Goal: Task Accomplishment & Management: Use online tool/utility

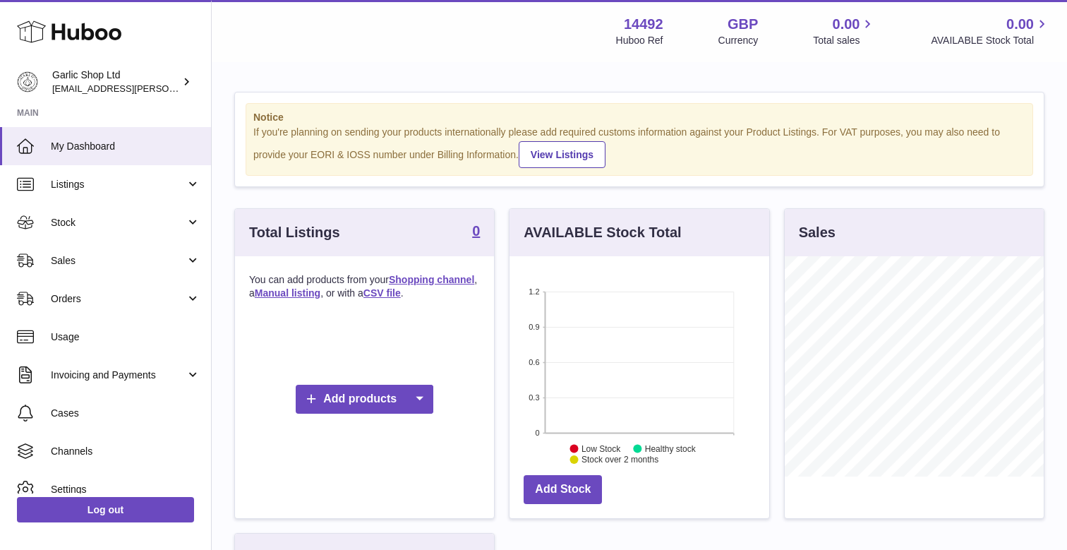
scroll to position [220, 260]
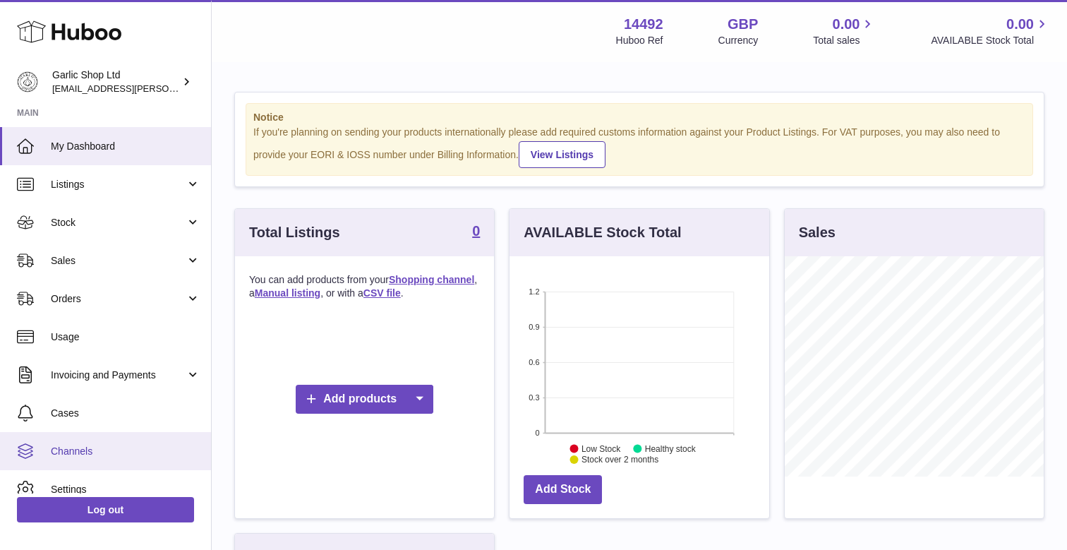
click at [100, 442] on link "Channels" at bounding box center [105, 451] width 211 height 38
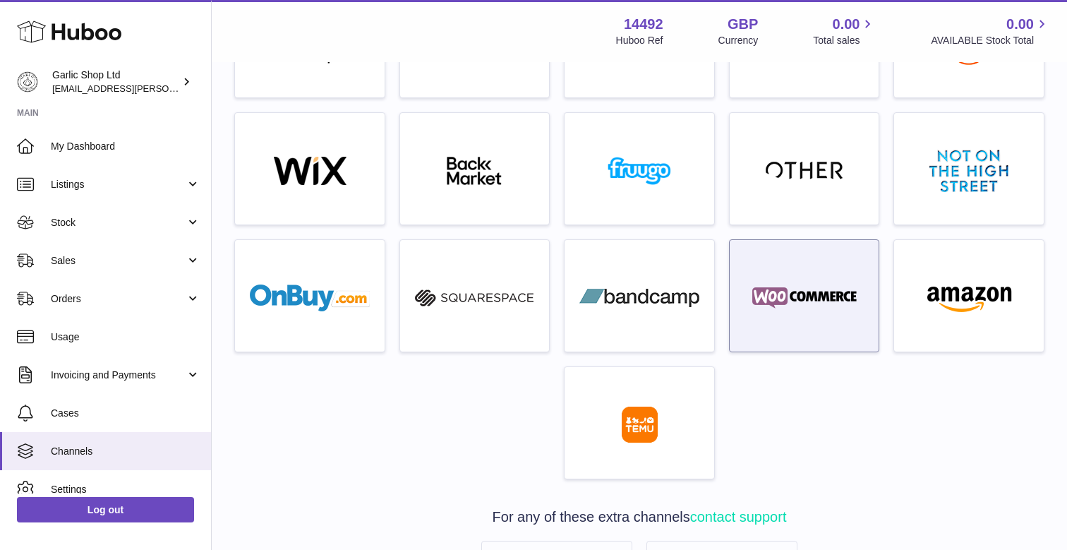
scroll to position [388, 0]
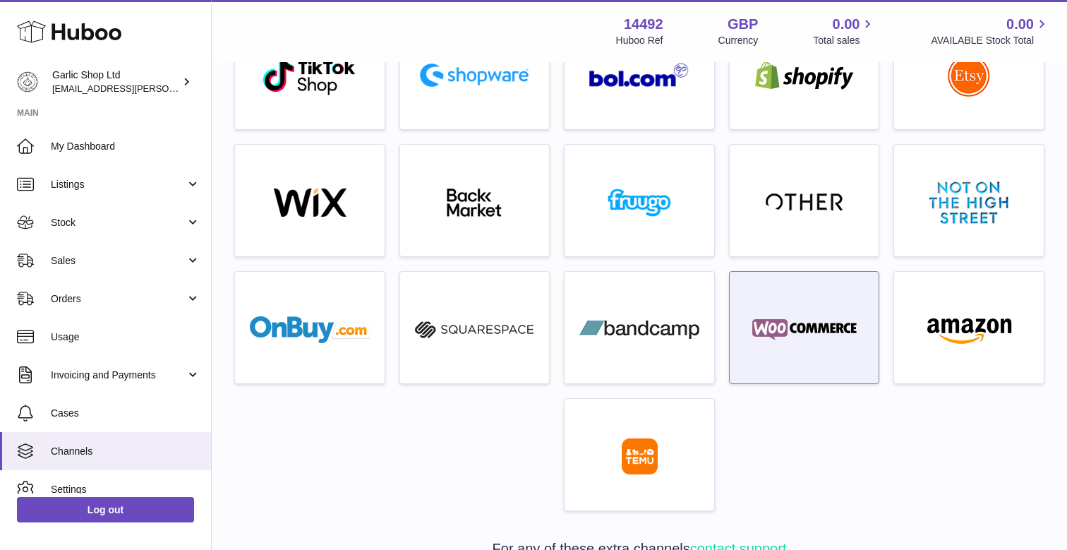
click at [819, 323] on img at bounding box center [805, 330] width 120 height 28
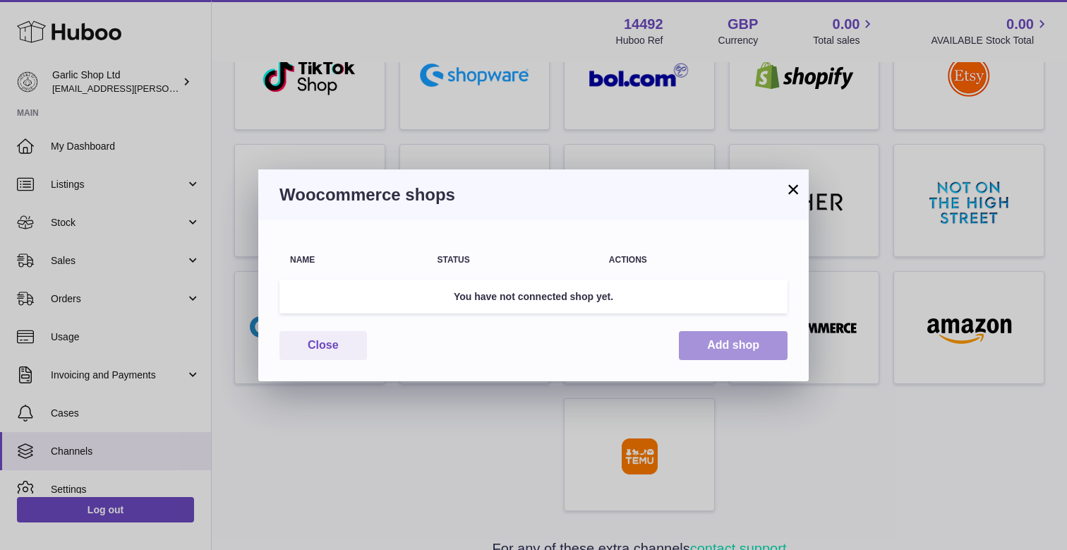
click at [767, 349] on button "Add shop" at bounding box center [733, 345] width 109 height 29
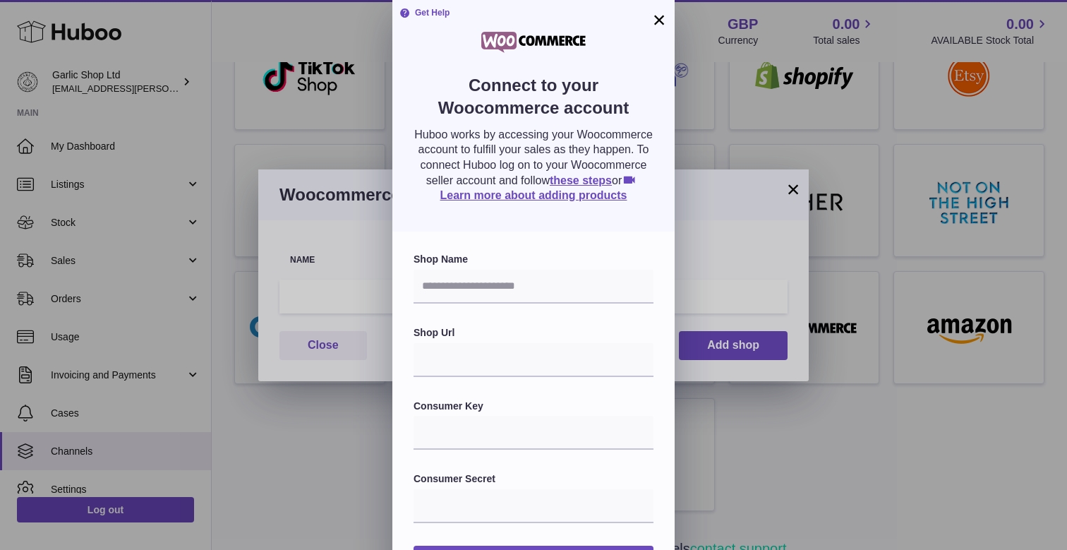
scroll to position [0, 0]
click at [657, 28] on button "×" at bounding box center [659, 19] width 17 height 17
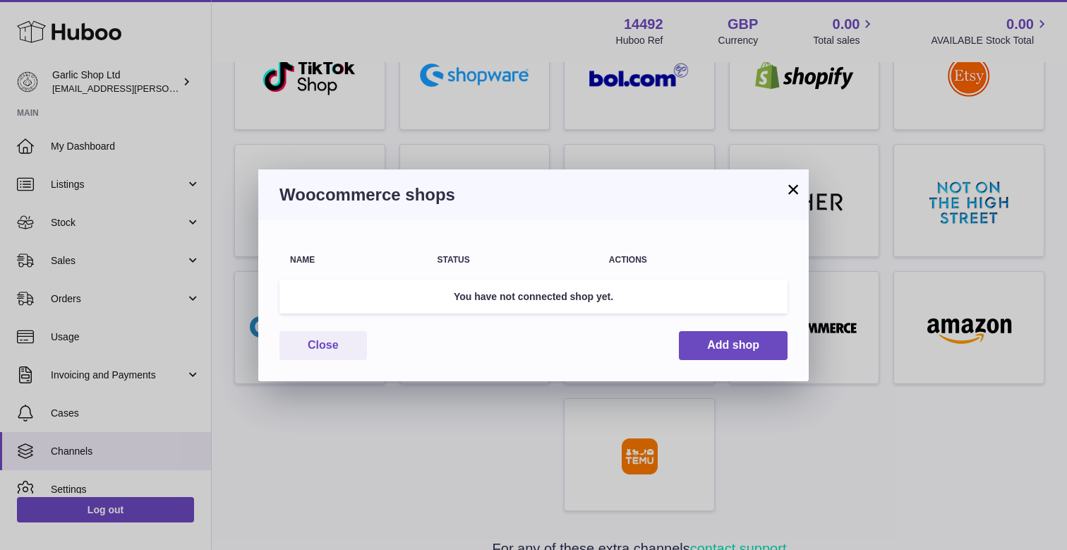
click at [792, 190] on button "×" at bounding box center [793, 189] width 17 height 17
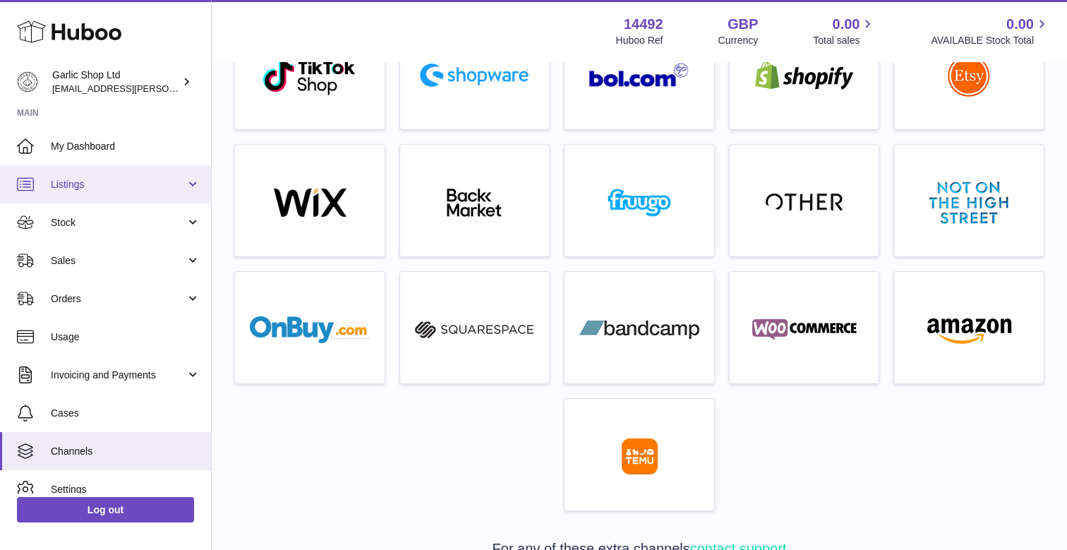
click at [147, 191] on link "Listings" at bounding box center [105, 184] width 211 height 38
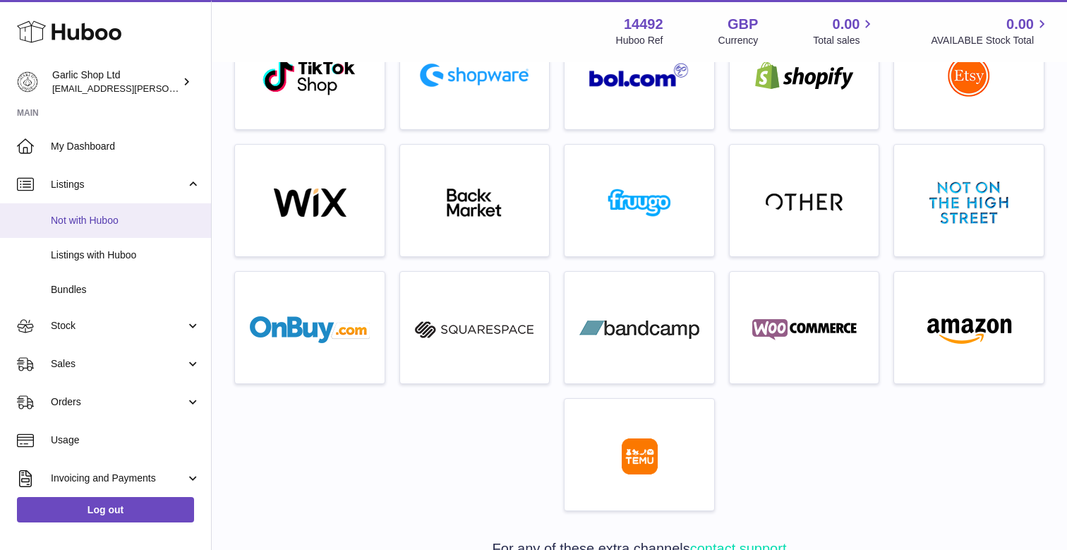
click at [149, 218] on span "Not with Huboo" at bounding box center [126, 220] width 150 height 13
